Goal: Information Seeking & Learning: Learn about a topic

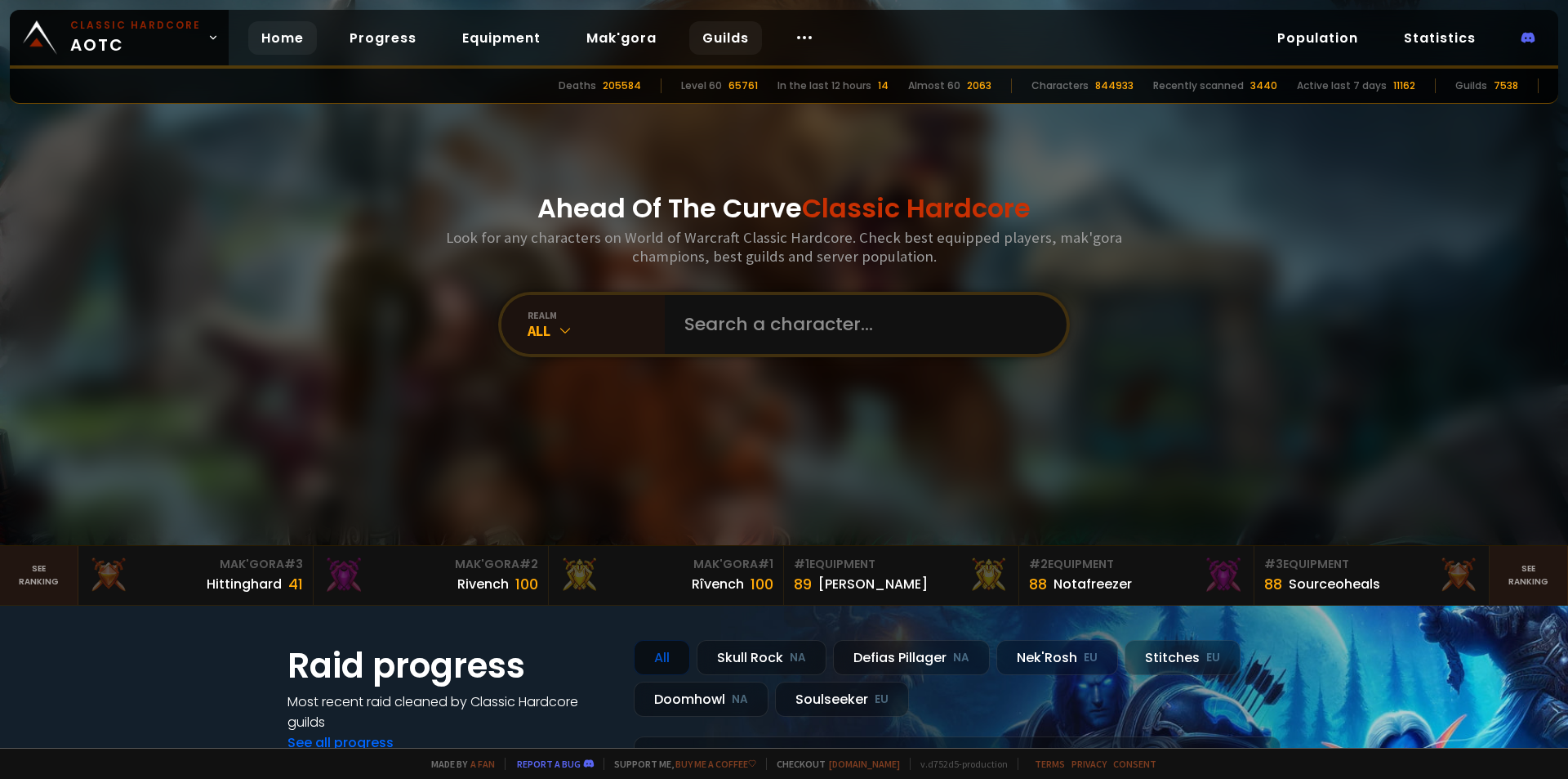
click at [723, 35] on link "Guilds" at bounding box center [725, 38] width 73 height 33
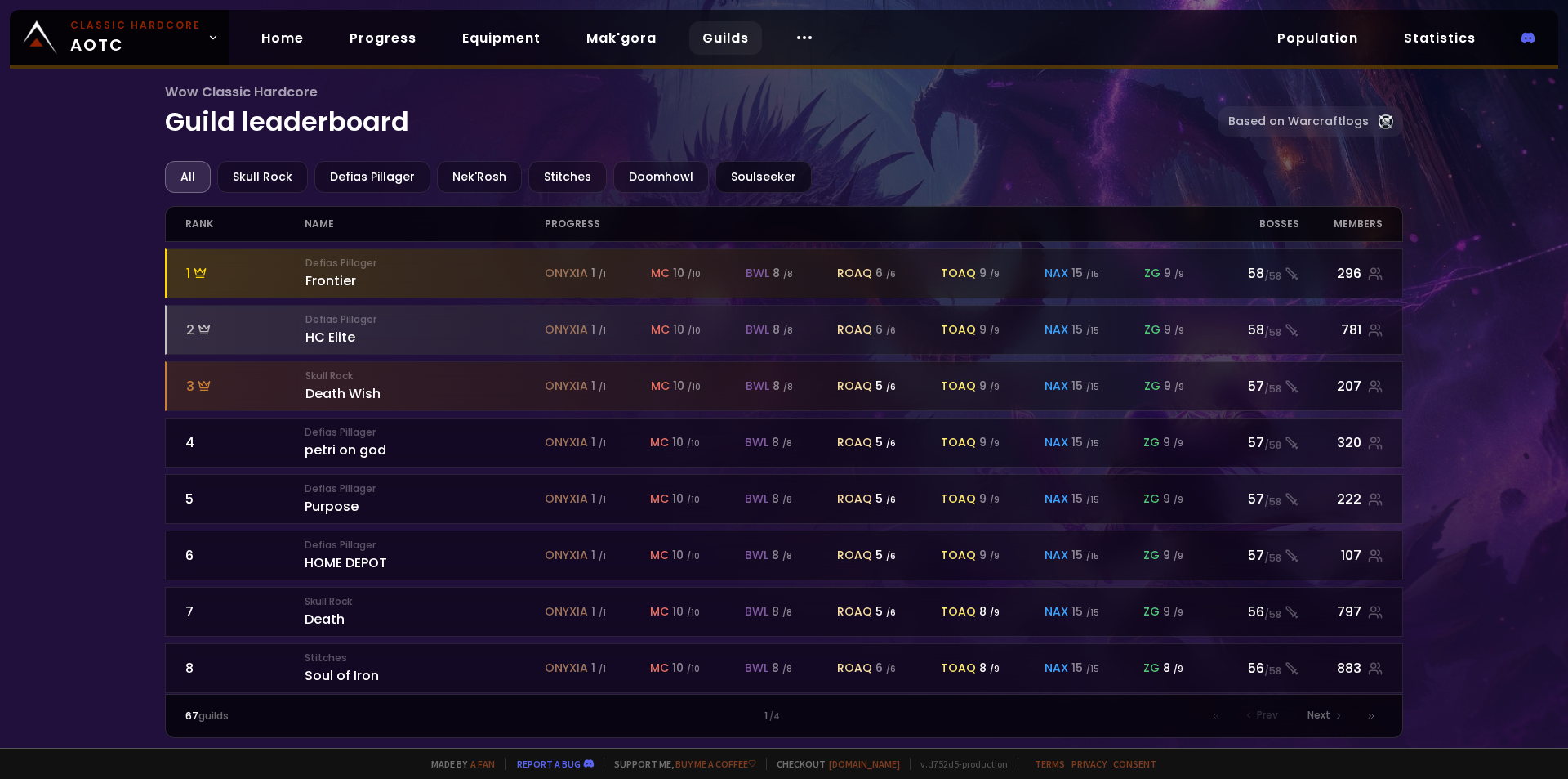
click at [770, 181] on div "Soulseeker" at bounding box center [763, 177] width 97 height 32
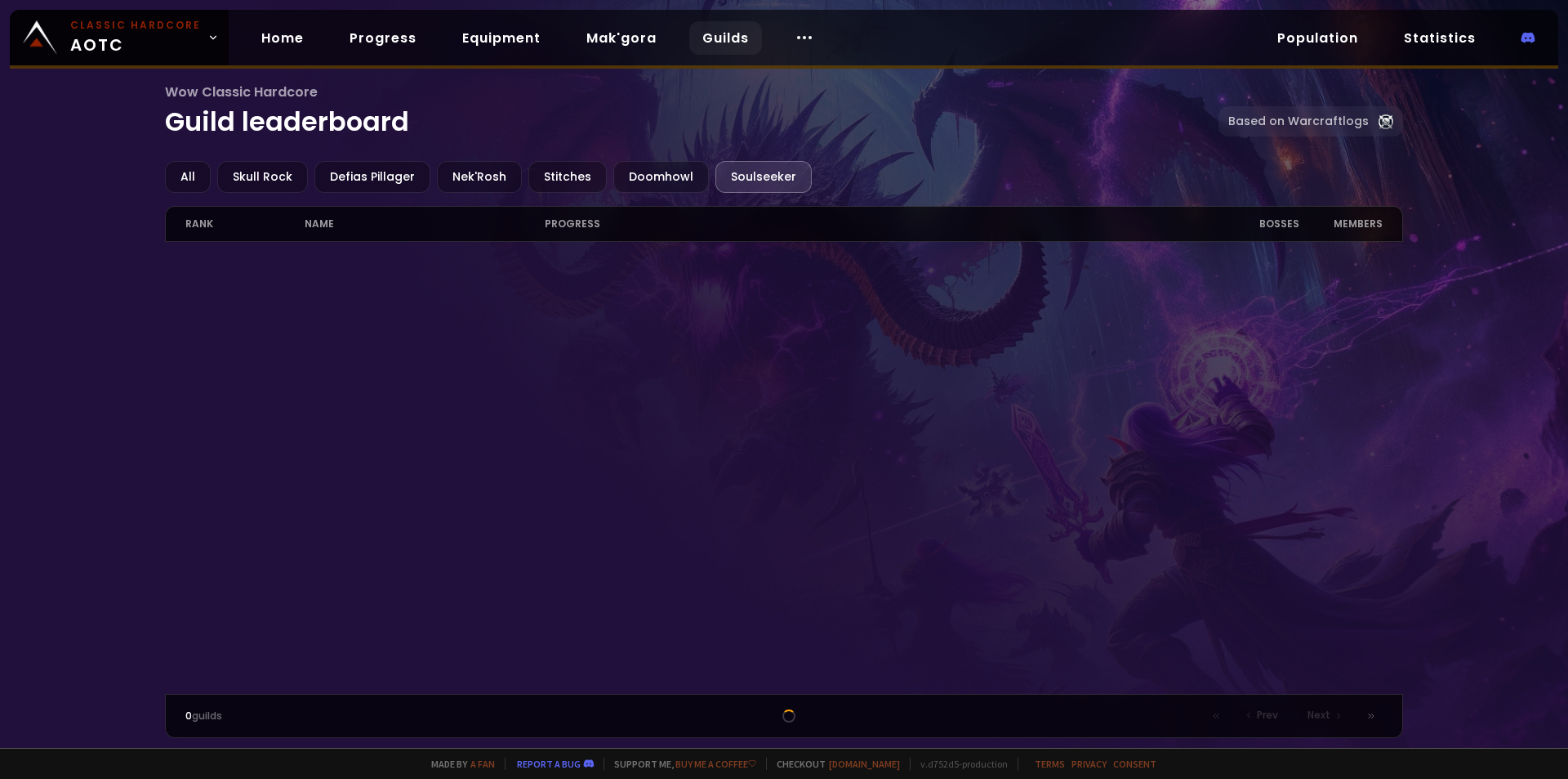
click at [764, 186] on div "Soulseeker" at bounding box center [763, 177] width 97 height 32
click at [831, 160] on div "Wow Classic Hardcore Guild leaderboard Based on Warcraftlogs" at bounding box center [784, 121] width 1239 height 79
click at [771, 173] on div "Soulseeker" at bounding box center [763, 177] width 97 height 32
click at [856, 161] on div "All Skull Rock Defias Pillager Nek'Rosh Stitches Doomhowl Soulseeker" at bounding box center [784, 177] width 1239 height 32
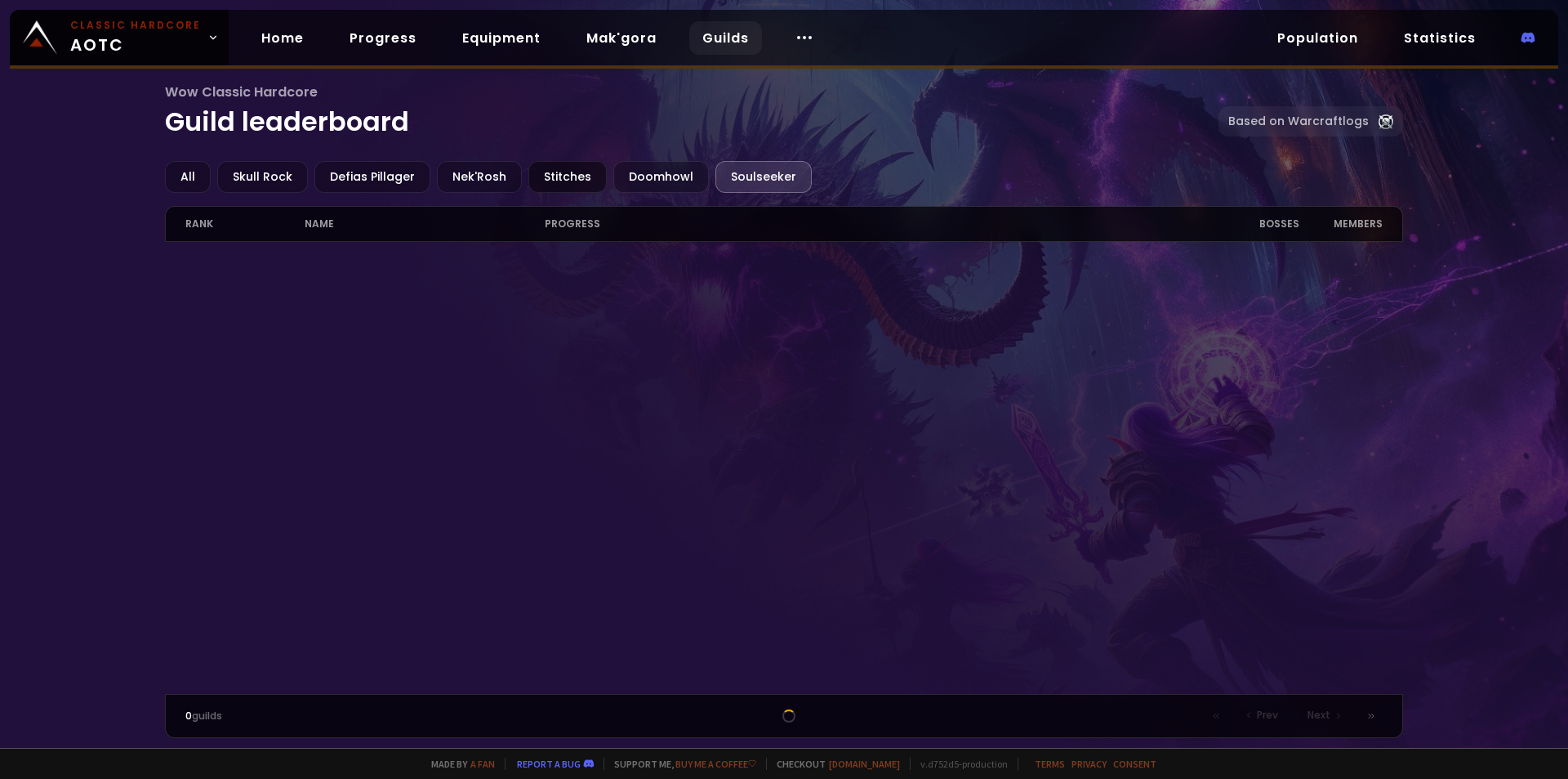
click at [567, 184] on div "Stitches" at bounding box center [567, 177] width 78 height 32
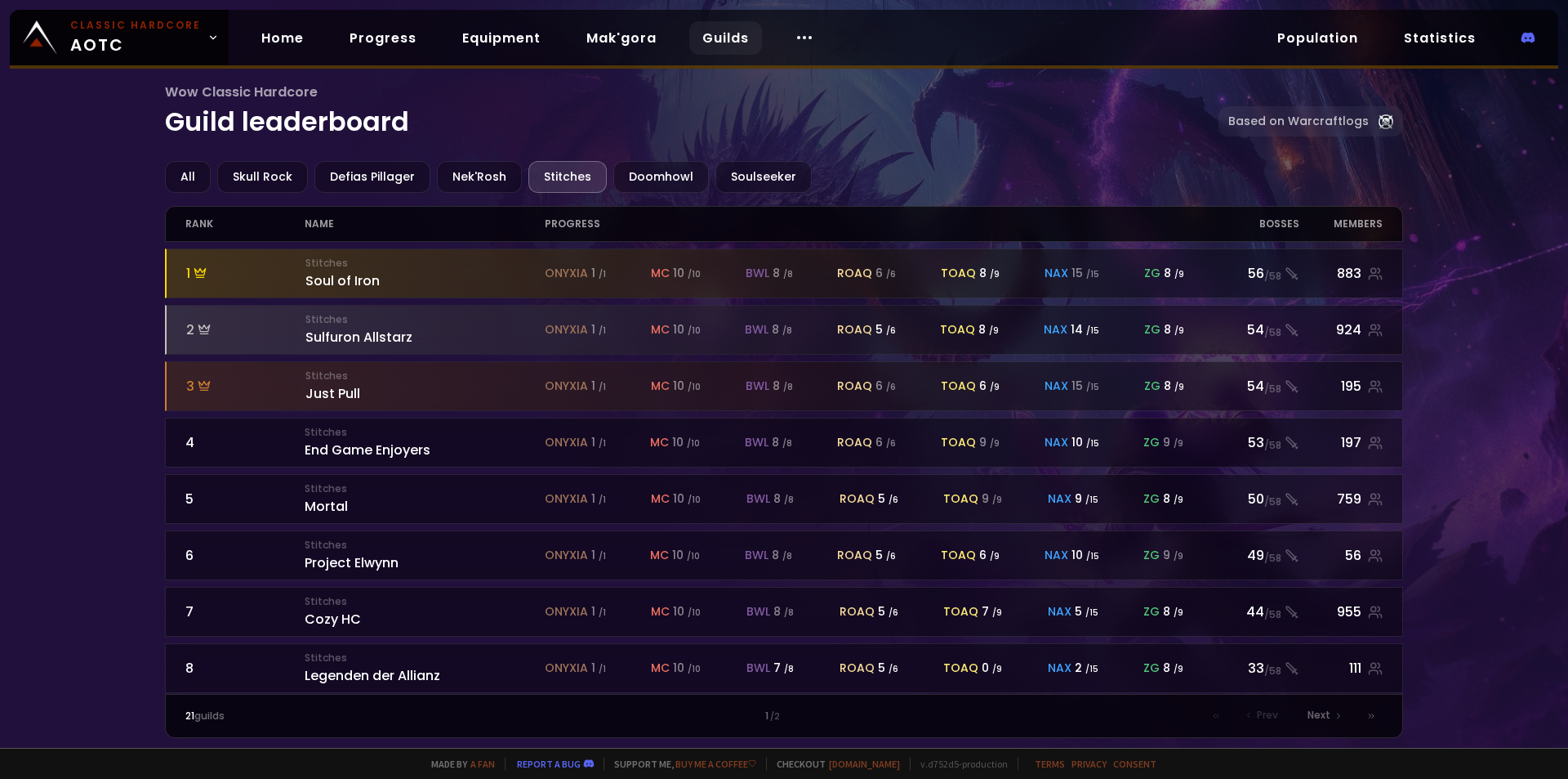
click at [602, 186] on div "All Skull Rock Defias Pillager Nek'Rosh Stitches Doomhowl Soulseeker" at bounding box center [784, 177] width 1239 height 32
click at [644, 184] on div "Doomhowl" at bounding box center [660, 177] width 96 height 32
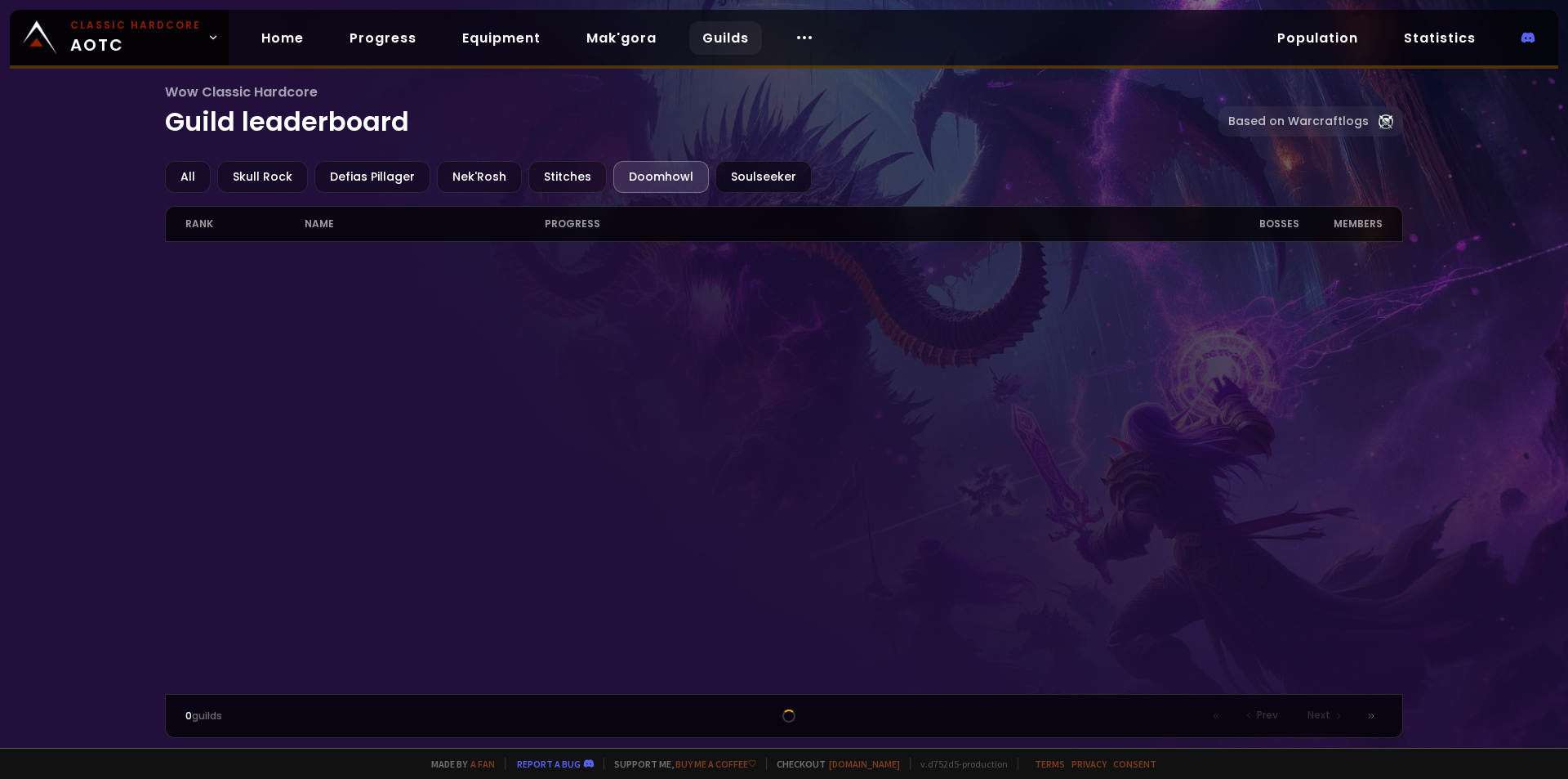
click at [745, 177] on div "Soulseeker" at bounding box center [763, 177] width 97 height 32
click at [605, 40] on link "Mak'gora" at bounding box center [622, 38] width 97 height 33
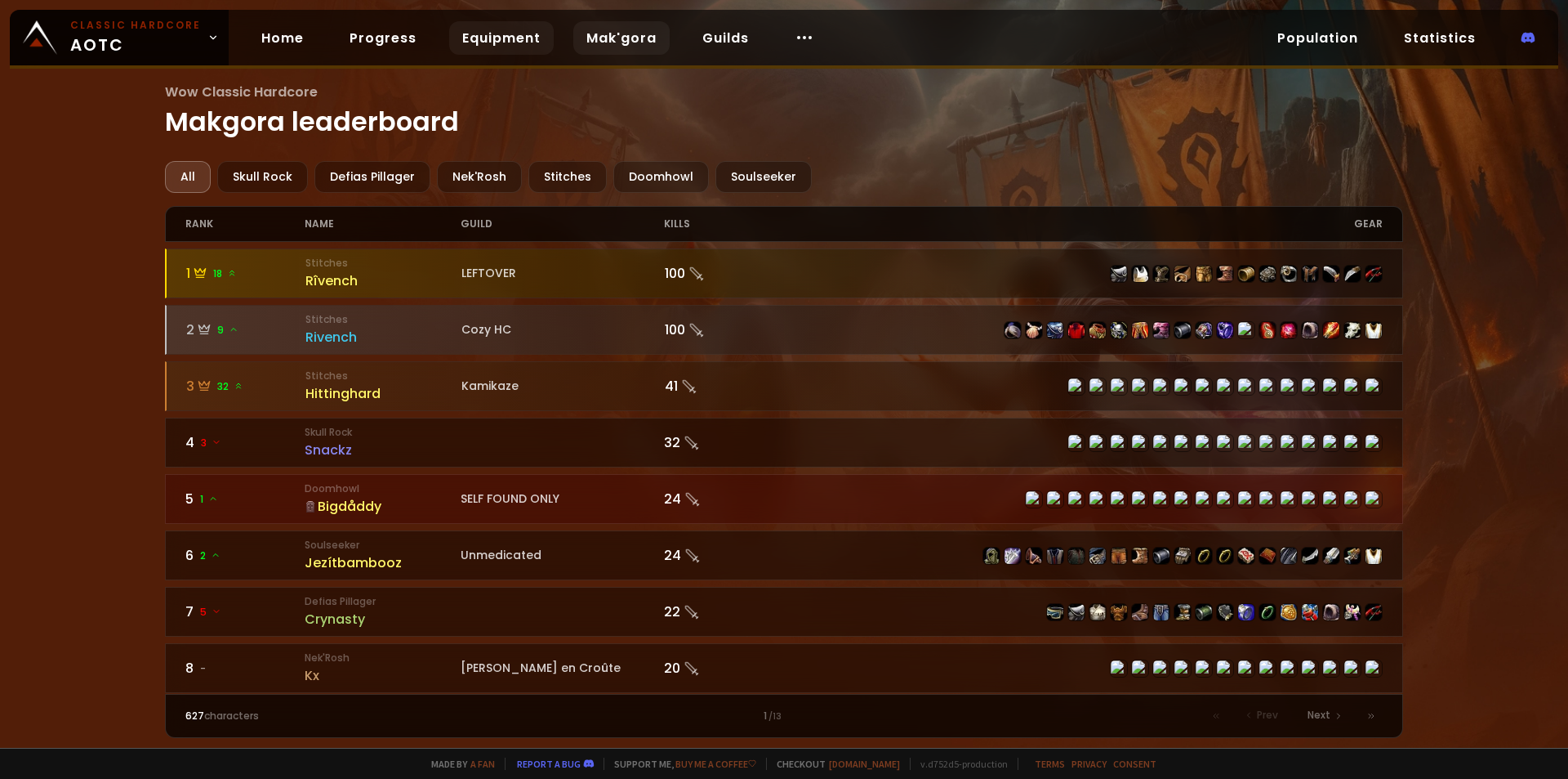
click at [475, 37] on link "Equipment" at bounding box center [501, 38] width 105 height 33
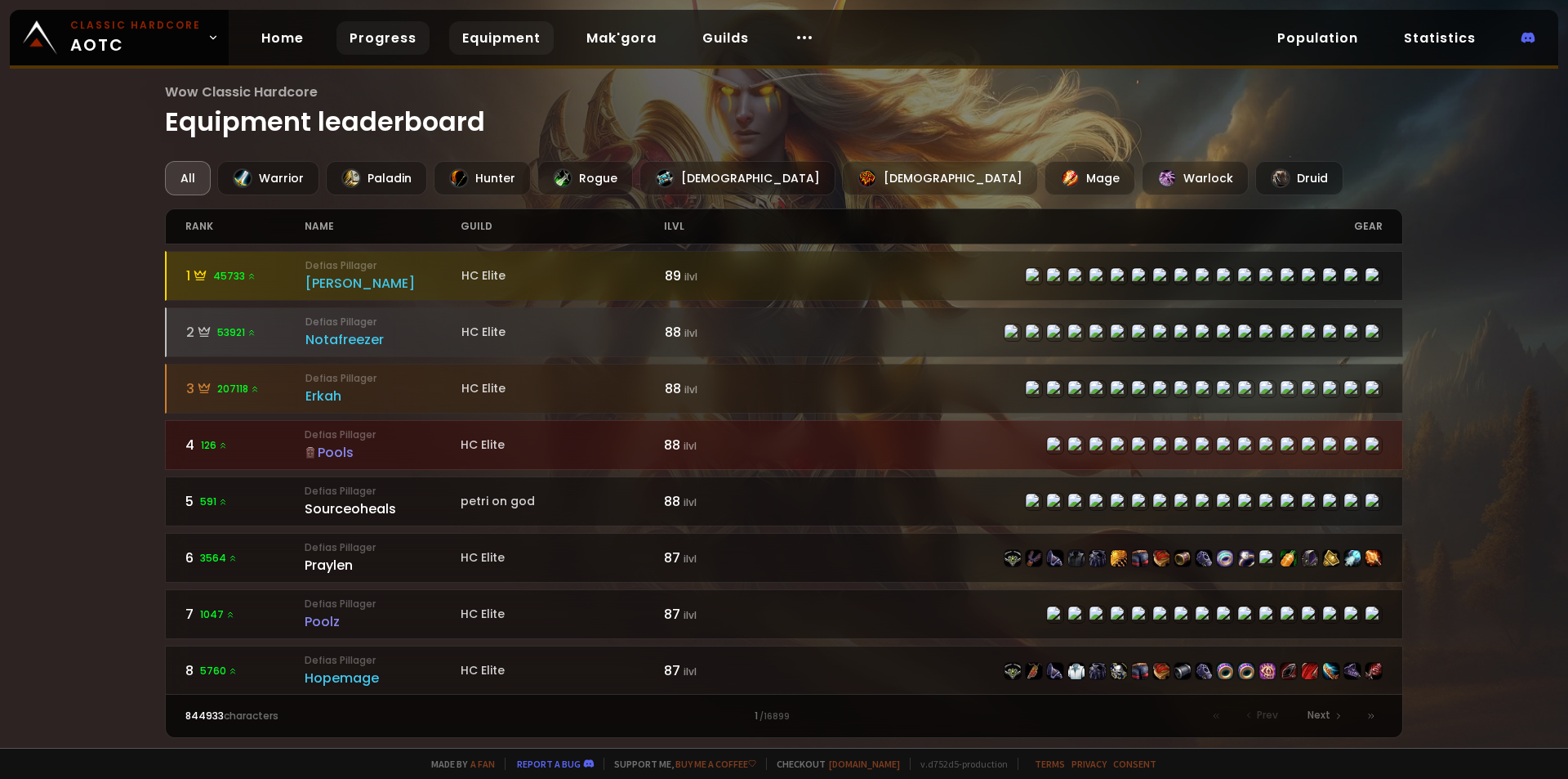
click at [350, 33] on link "Progress" at bounding box center [383, 38] width 93 height 33
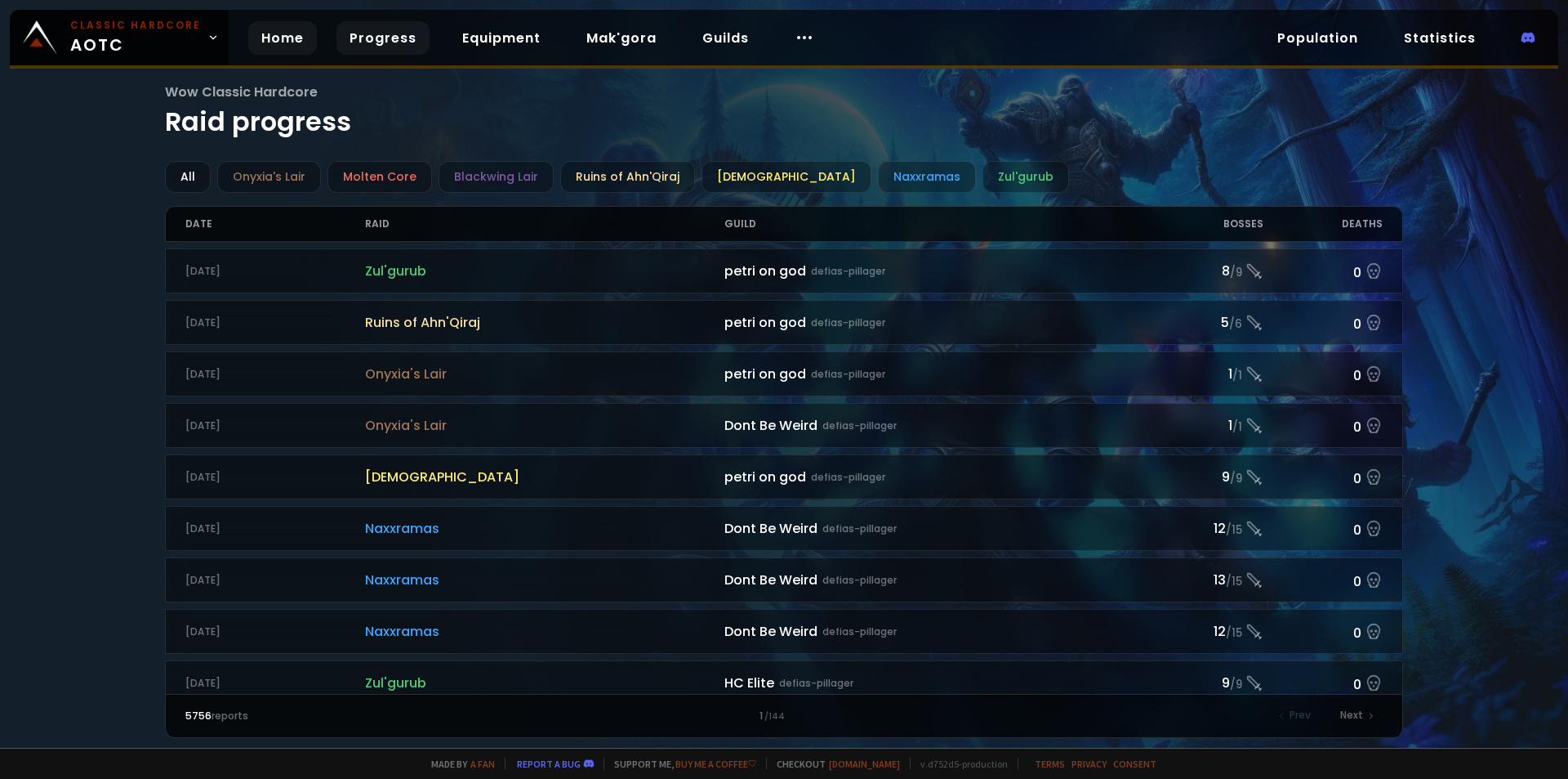
click at [264, 33] on link "Home" at bounding box center [282, 38] width 69 height 33
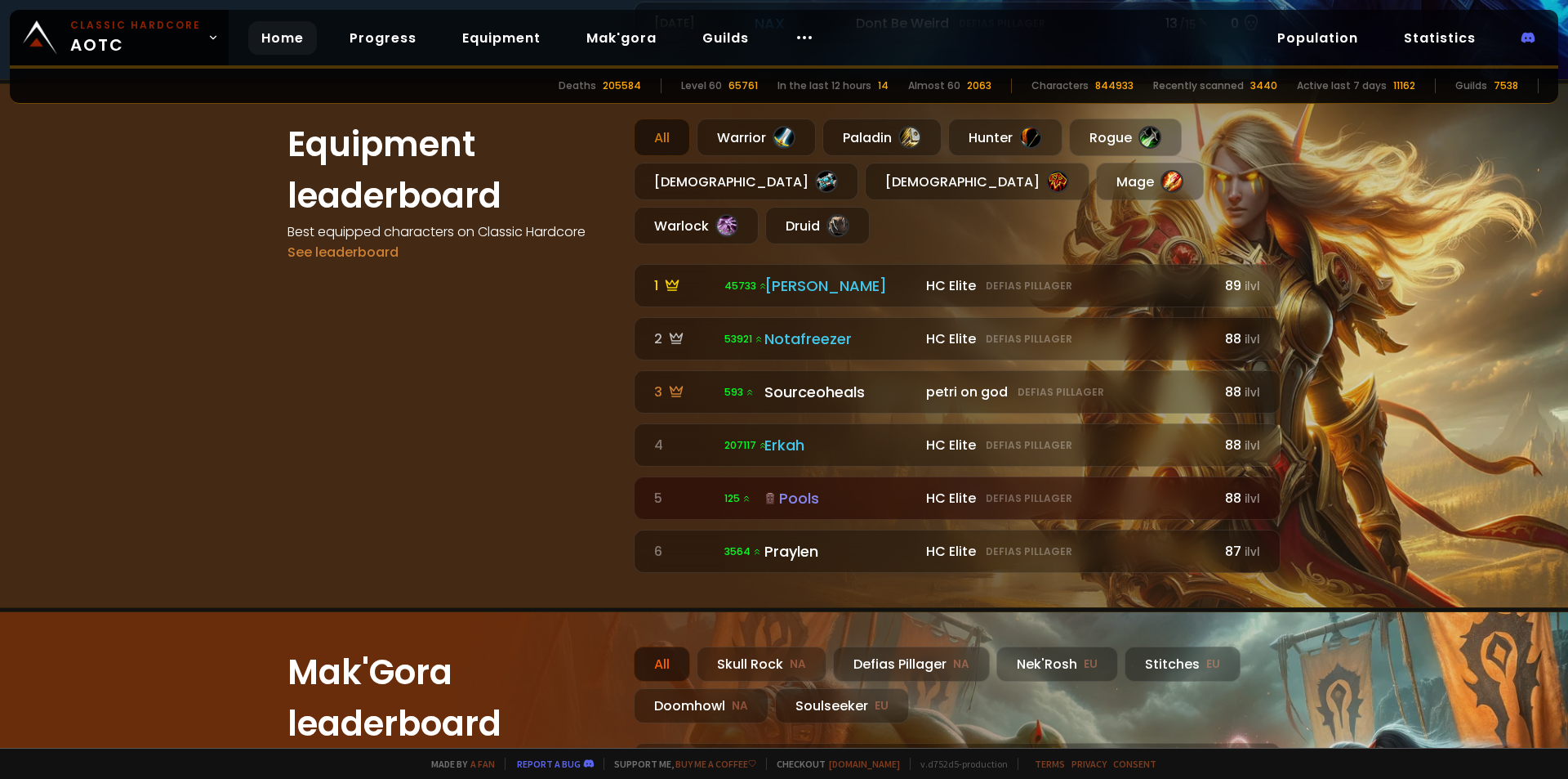
scroll to position [1048, 0]
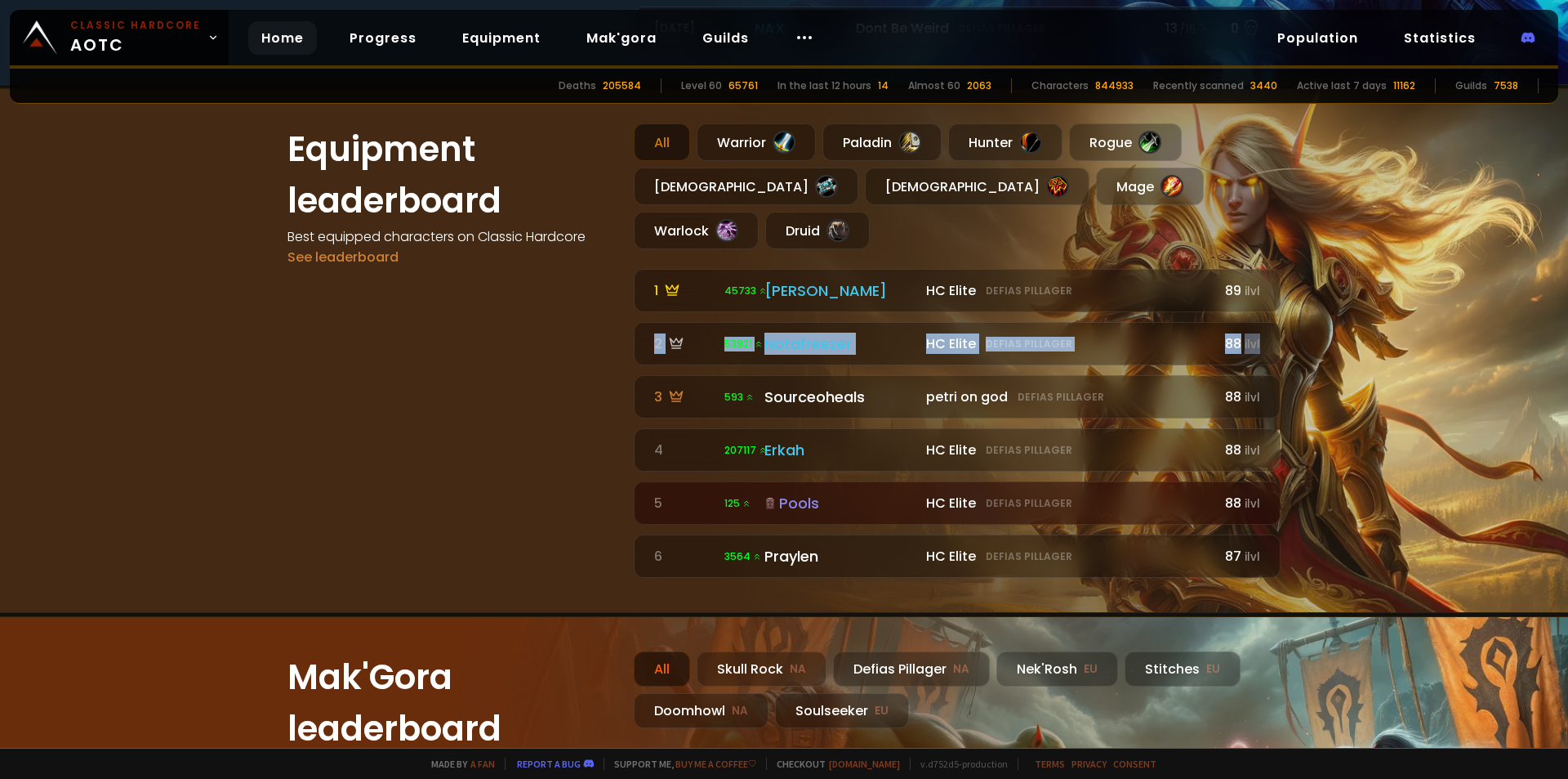
drag, startPoint x: 1405, startPoint y: 282, endPoint x: 1393, endPoint y: 262, distance: 23.3
click at [1394, 263] on section "Equipment leaderboard Best equipped characters on Classic Hardcore See leaderbo…" at bounding box center [784, 350] width 1568 height 524
click at [1394, 258] on section "Equipment leaderboard Best equipped characters on Classic Hardcore See leaderbo…" at bounding box center [784, 350] width 1568 height 524
click at [1417, 248] on section "Equipment leaderboard Best equipped characters on Classic Hardcore See leaderbo…" at bounding box center [784, 350] width 1568 height 524
drag, startPoint x: 1407, startPoint y: 219, endPoint x: 1403, endPoint y: 211, distance: 8.9
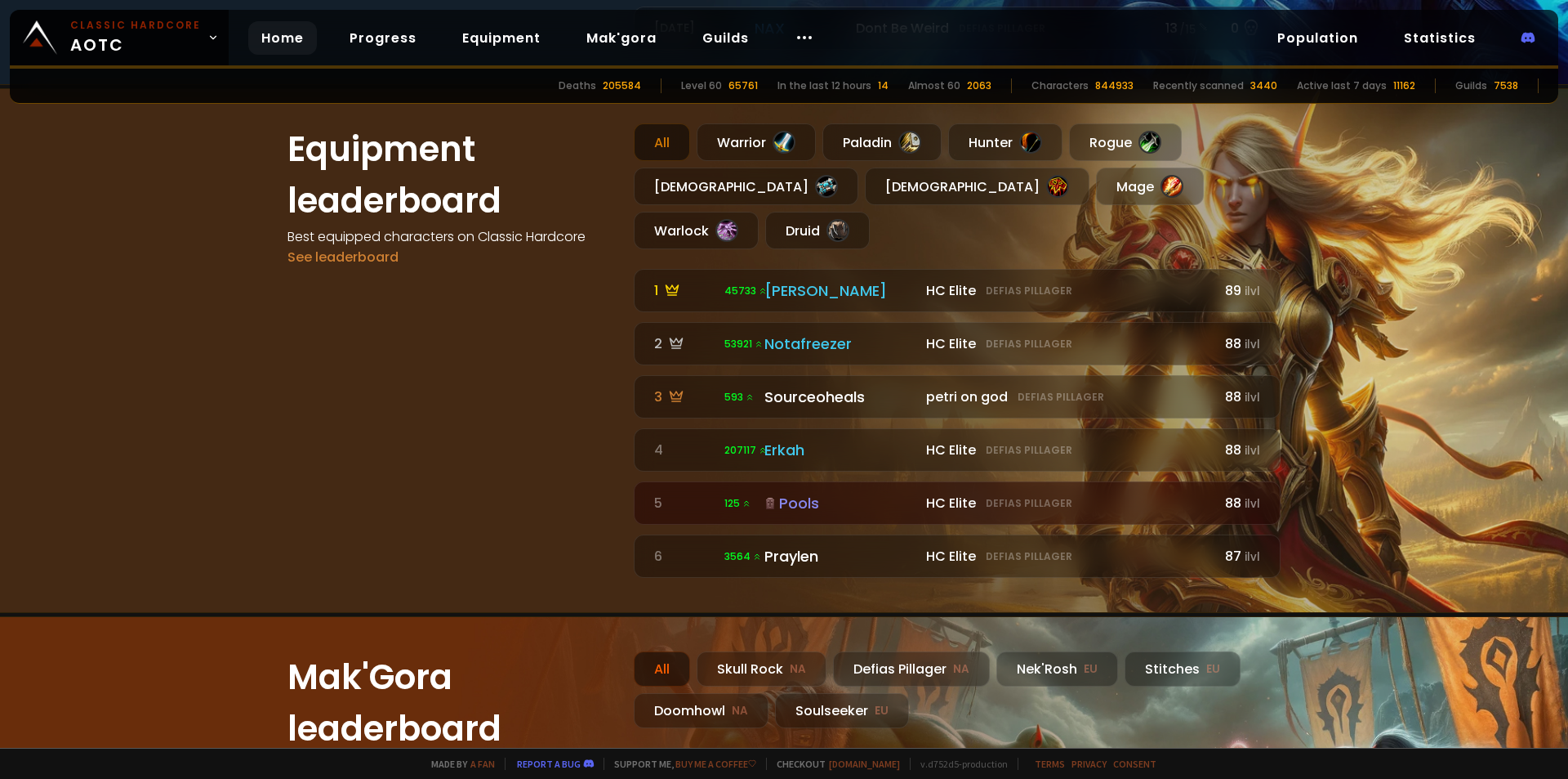
click at [1403, 214] on section "Equipment leaderboard Best equipped characters on Classic Hardcore See leaderbo…" at bounding box center [784, 350] width 1568 height 524
click at [1403, 208] on section "Equipment leaderboard Best equipped characters on Classic Hardcore See leaderbo…" at bounding box center [784, 350] width 1568 height 524
click at [1402, 198] on section "Equipment leaderboard Best equipped characters on Classic Hardcore See leaderbo…" at bounding box center [784, 350] width 1568 height 524
click at [795, 30] on icon at bounding box center [805, 38] width 20 height 20
